Goal: Task Accomplishment & Management: Use online tool/utility

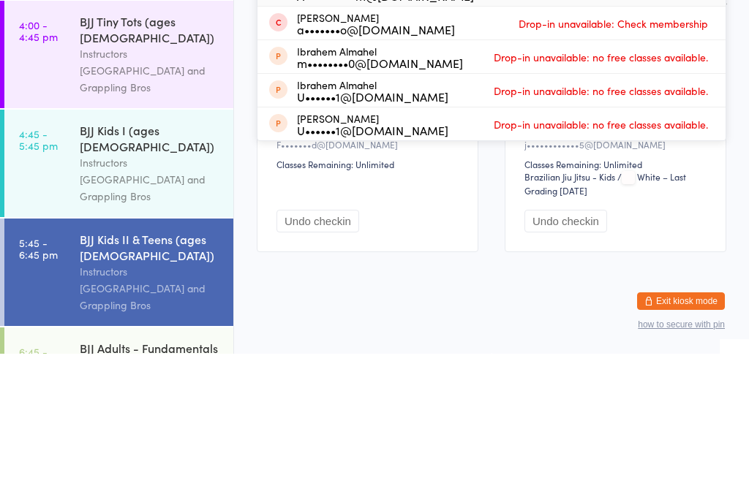
type input "Almu"
click at [415, 110] on div "Almunther Almaktoum A••••••••••m@[DOMAIN_NAME]" at bounding box center [385, 121] width 177 height 23
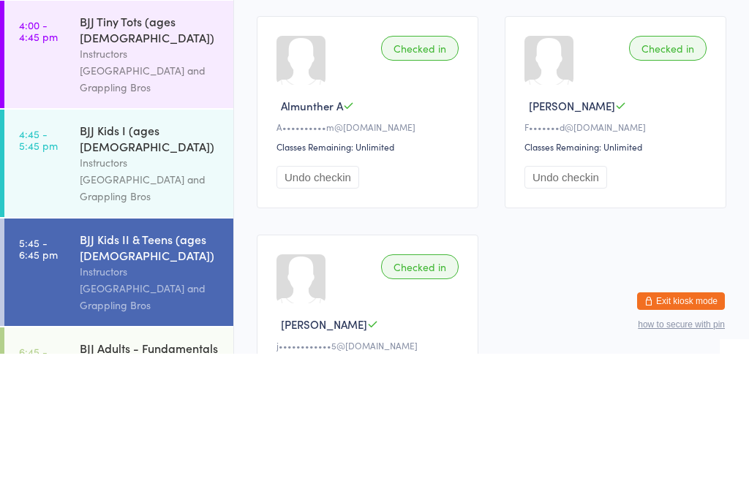
click at [159, 287] on div "Instructors [GEOGRAPHIC_DATA] and Grappling Bros" at bounding box center [150, 312] width 141 height 50
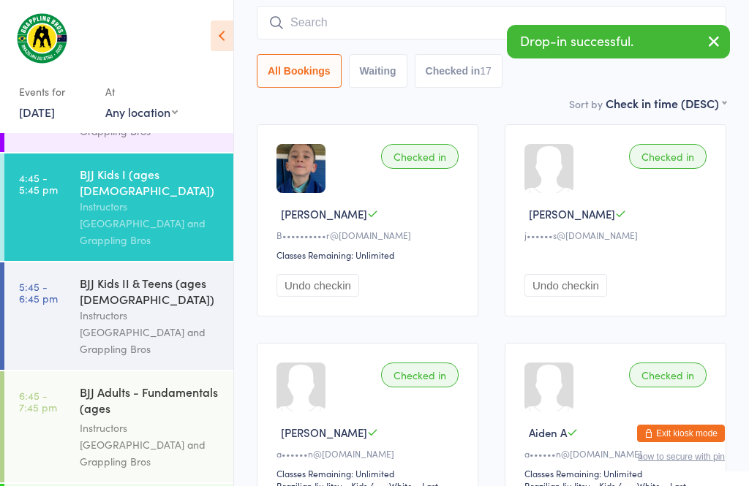
scroll to position [87, 0]
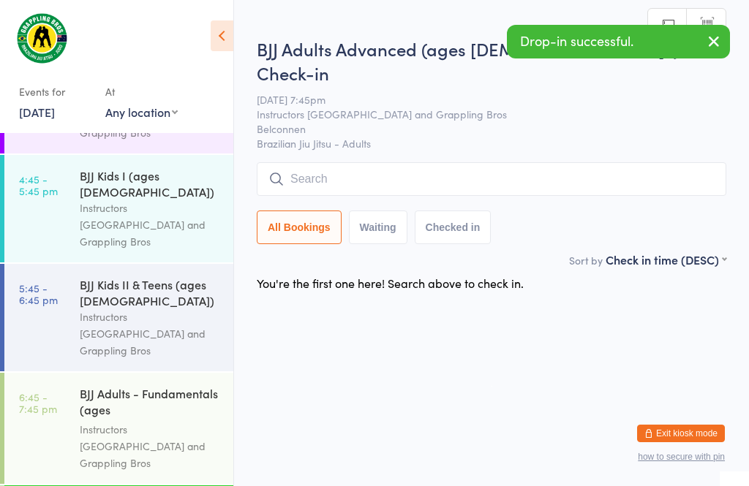
click at [372, 162] on input "search" at bounding box center [491, 179] width 469 height 34
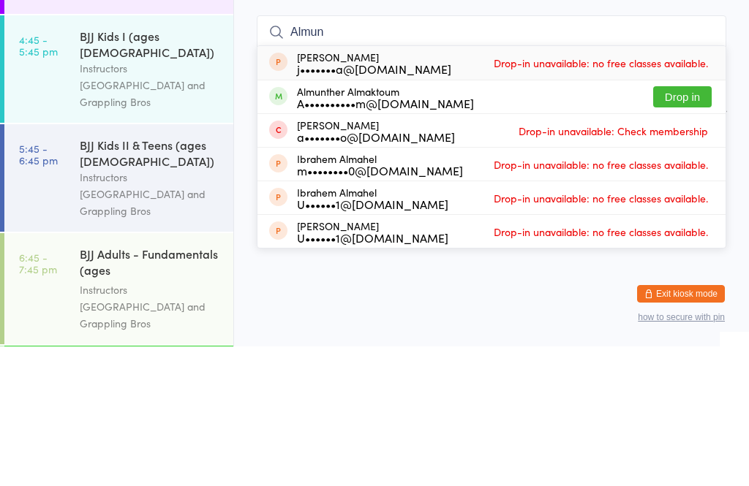
type input "Almun"
click at [456, 220] on div "Almunther Almaktoum A••••••••••m@[DOMAIN_NAME] Drop in" at bounding box center [491, 236] width 468 height 33
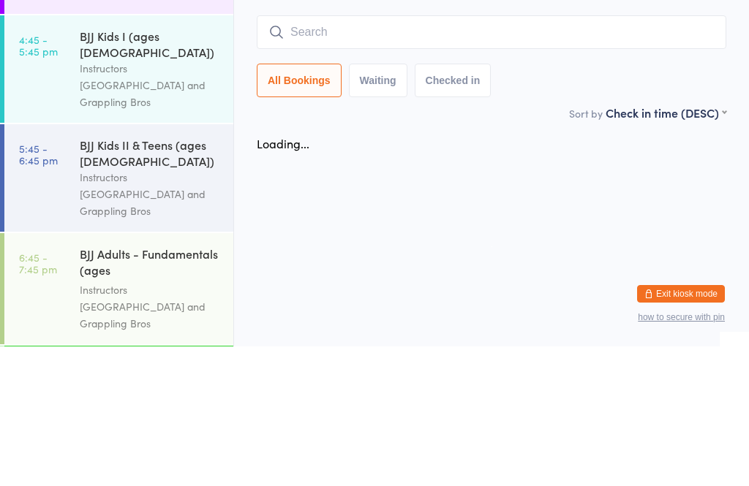
click at [146, 309] on div "Instructors [GEOGRAPHIC_DATA] and Grappling Bros" at bounding box center [150, 334] width 141 height 50
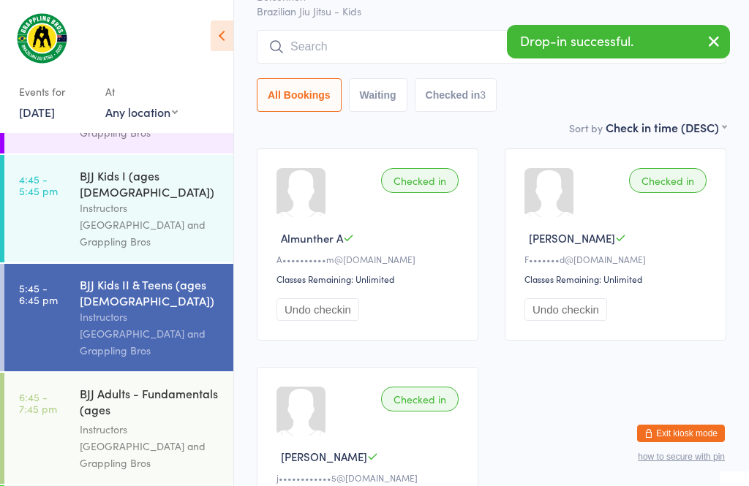
click at [167, 421] on div "Instructors [GEOGRAPHIC_DATA] and Grappling Bros" at bounding box center [150, 446] width 141 height 50
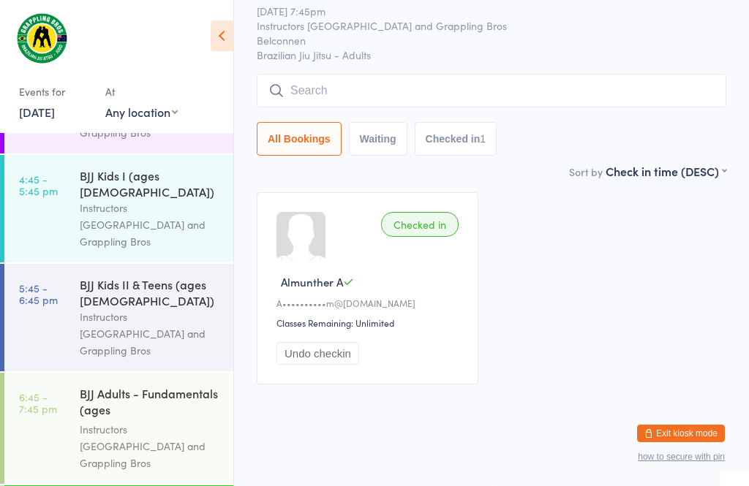
click at [348, 107] on input "search" at bounding box center [491, 91] width 469 height 34
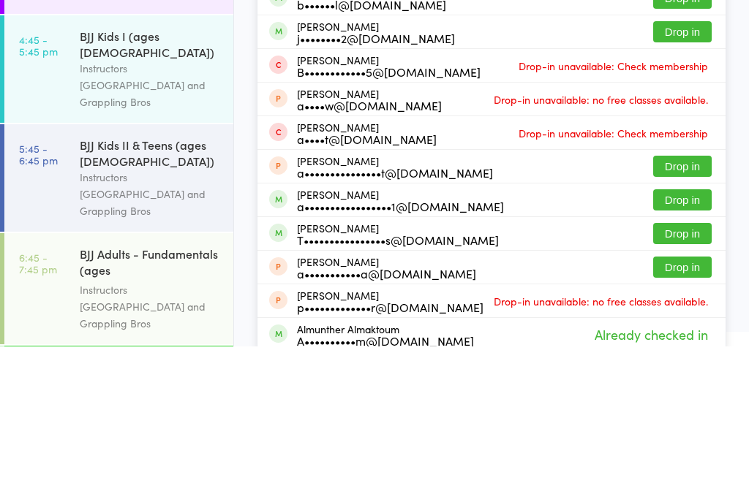
type input "Alder"
click at [673, 161] on button "Drop in" at bounding box center [682, 171] width 58 height 21
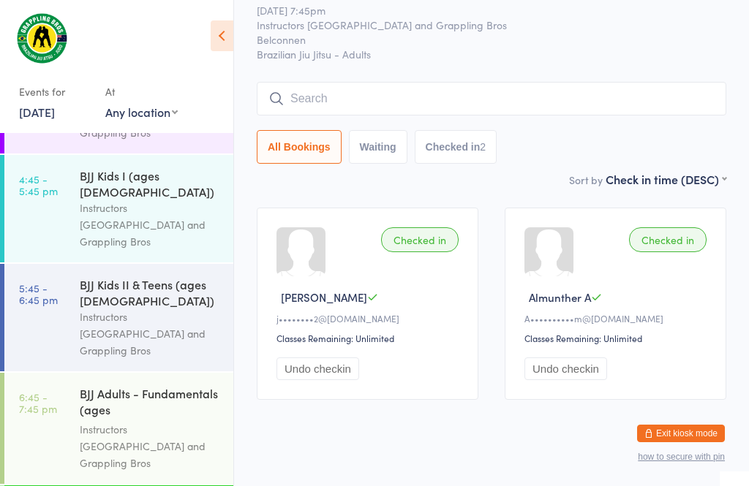
click at [158, 421] on div "Instructors [GEOGRAPHIC_DATA] and Grappling Bros" at bounding box center [150, 446] width 141 height 50
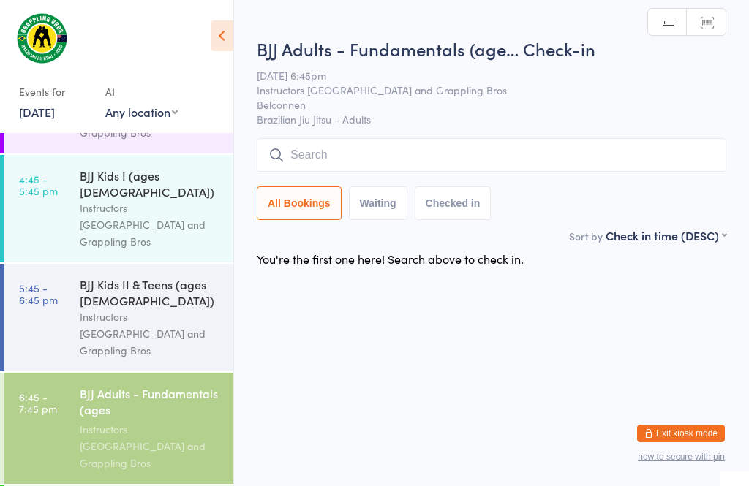
click at [357, 159] on input "search" at bounding box center [491, 155] width 469 height 34
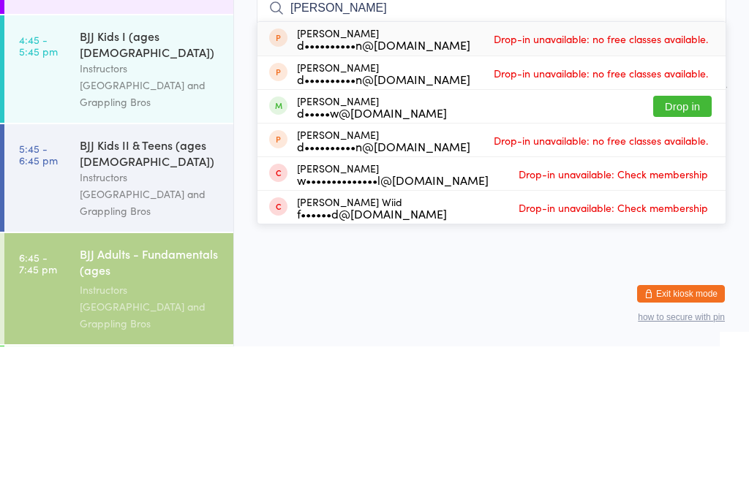
type input "[PERSON_NAME]"
click at [683, 235] on button "Drop in" at bounding box center [682, 245] width 58 height 21
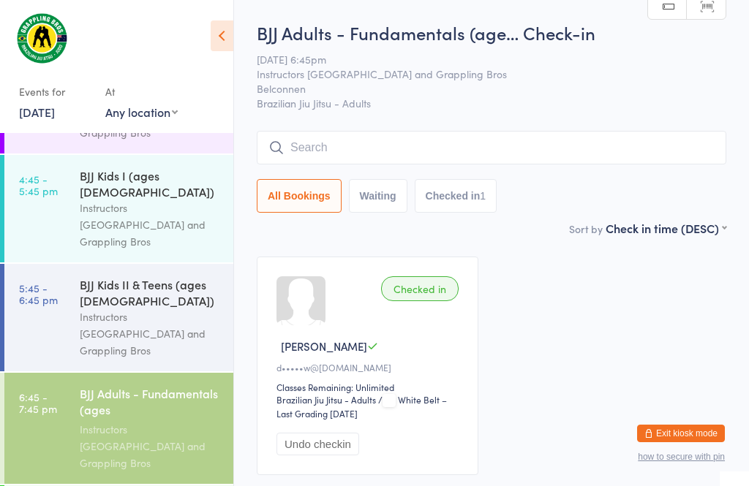
click at [145, 385] on div "BJJ Adults - Fundamentals (ages [DEMOGRAPHIC_DATA]+)" at bounding box center [150, 403] width 141 height 36
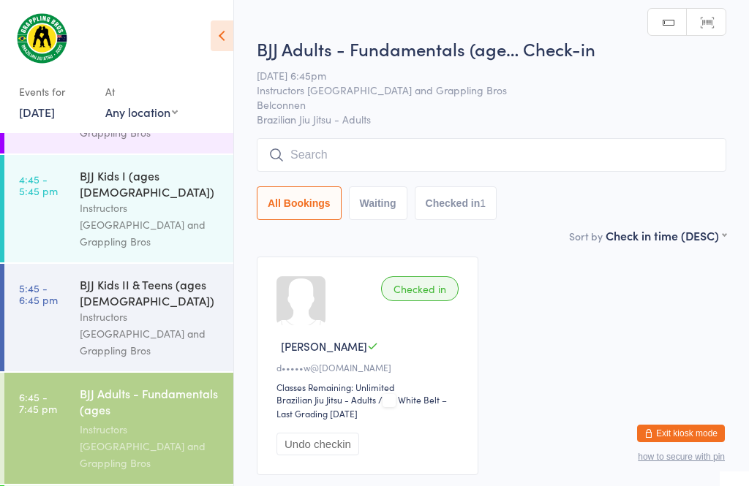
click at [327, 152] on input "search" at bounding box center [491, 155] width 469 height 34
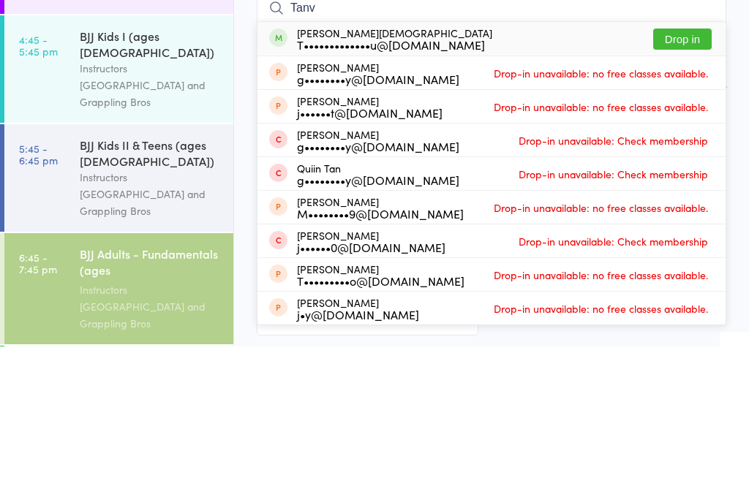
type input "Tanv"
click at [676, 168] on button "Drop in" at bounding box center [682, 178] width 58 height 21
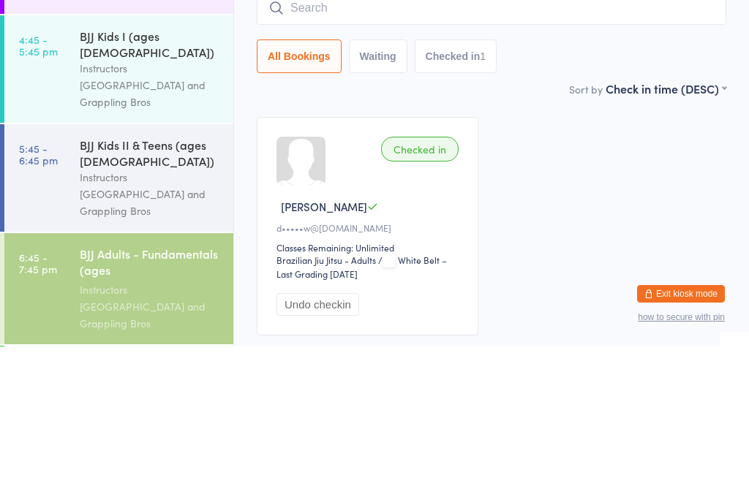
scroll to position [100, 0]
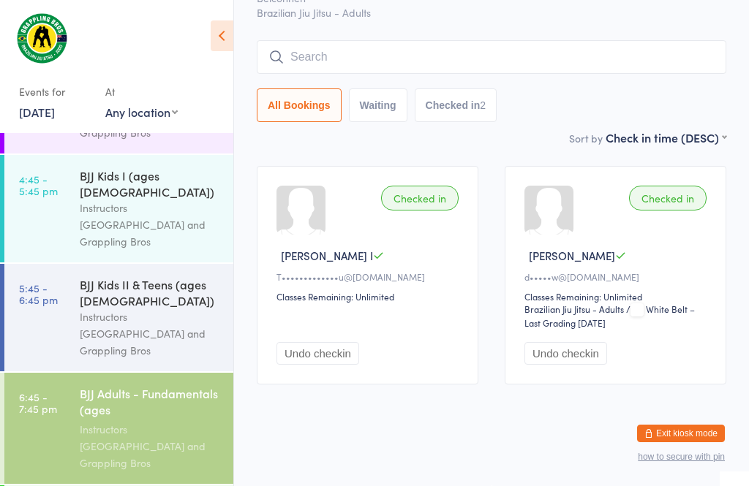
click at [648, 47] on input "search" at bounding box center [491, 57] width 469 height 34
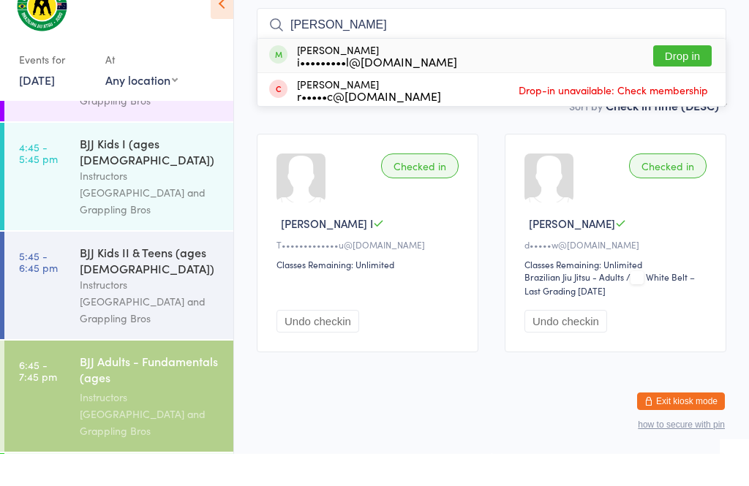
type input "[PERSON_NAME]"
click at [691, 78] on button "Drop in" at bounding box center [682, 88] width 58 height 21
